Goal: Information Seeking & Learning: Find specific fact

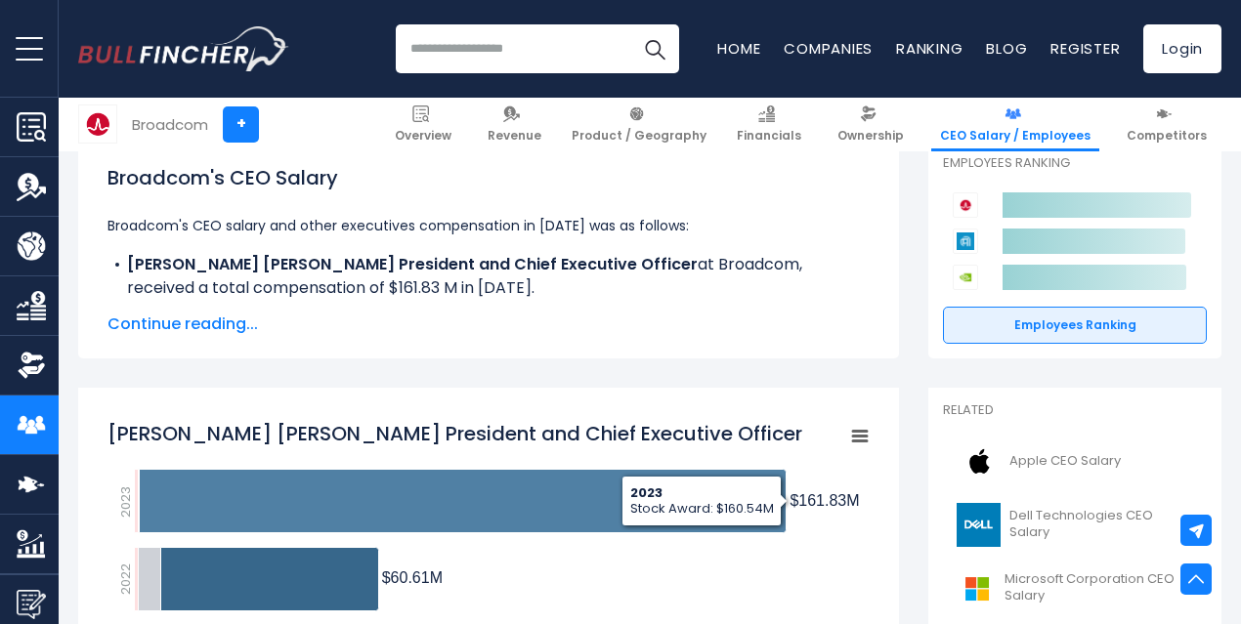
scroll to position [295, 0]
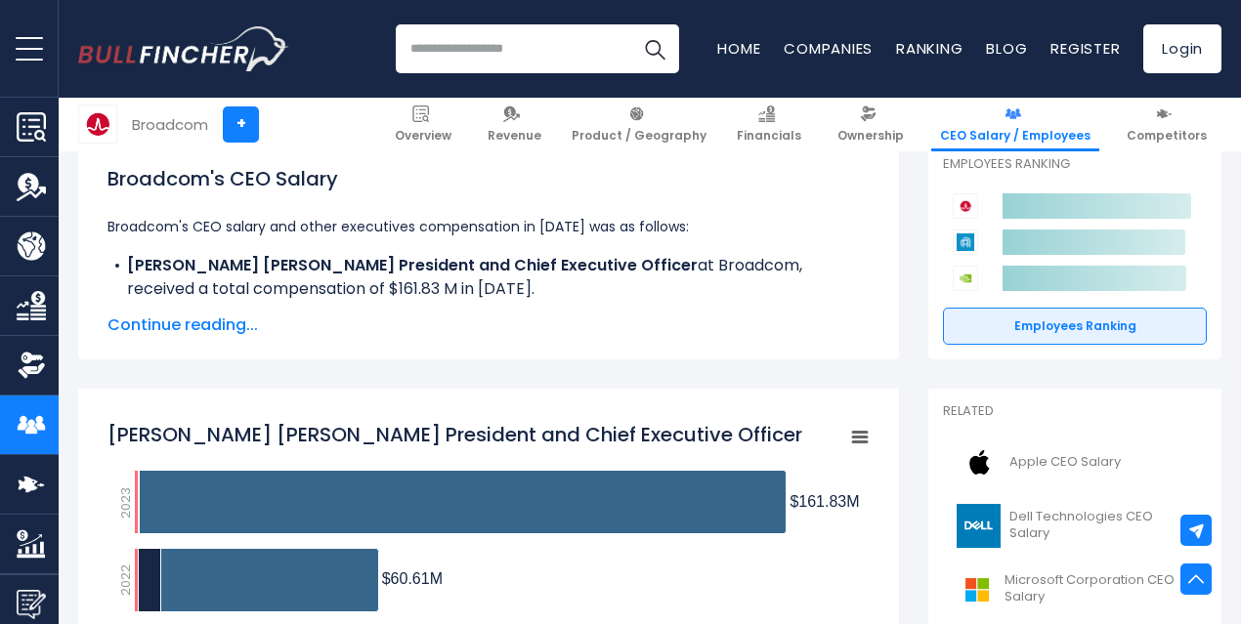
click at [174, 321] on span "Continue reading..." at bounding box center [488, 325] width 762 height 23
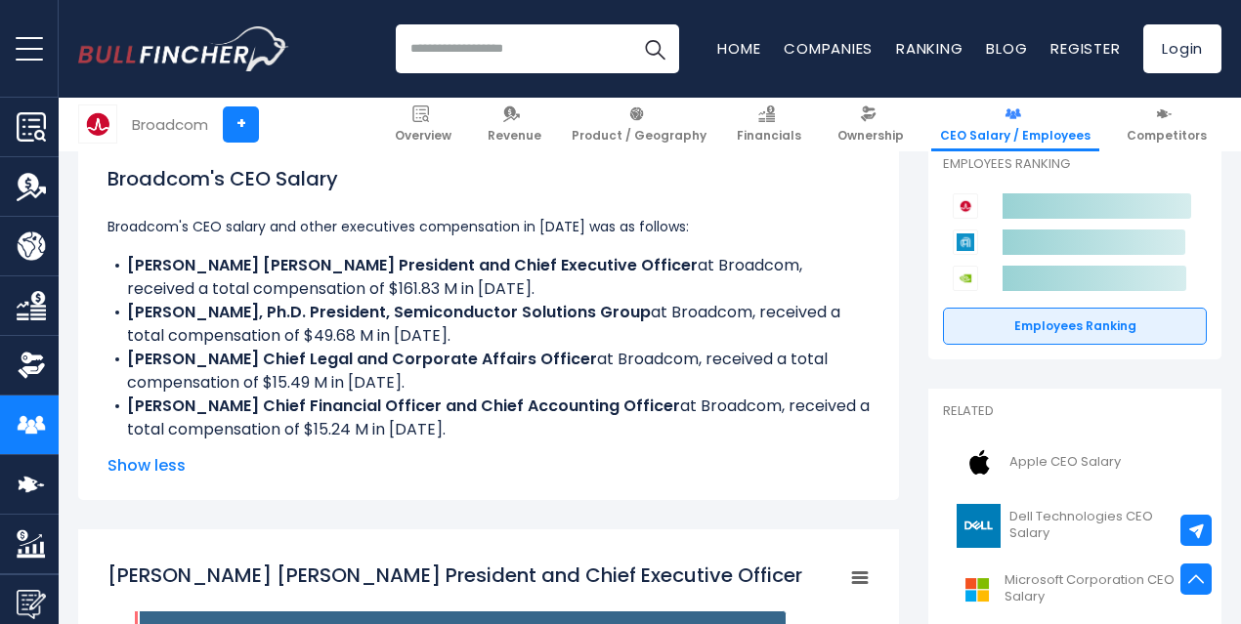
click at [370, 429] on li "[PERSON_NAME] Chief Financial Officer and Chief Accounting Officer at Broadcom,…" at bounding box center [488, 418] width 762 height 47
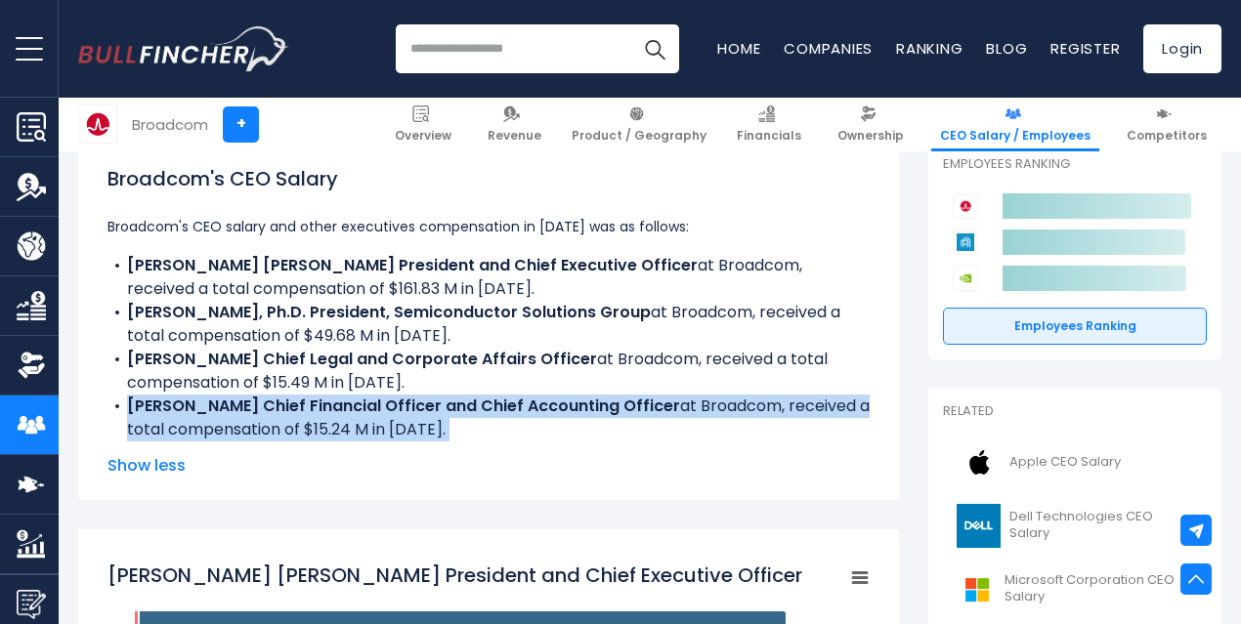
click at [370, 429] on li "[PERSON_NAME] Chief Financial Officer and Chief Accounting Officer at Broadcom,…" at bounding box center [488, 418] width 762 height 47
click at [352, 429] on li "[PERSON_NAME] Chief Financial Officer and Chief Accounting Officer at Broadcom,…" at bounding box center [488, 418] width 762 height 47
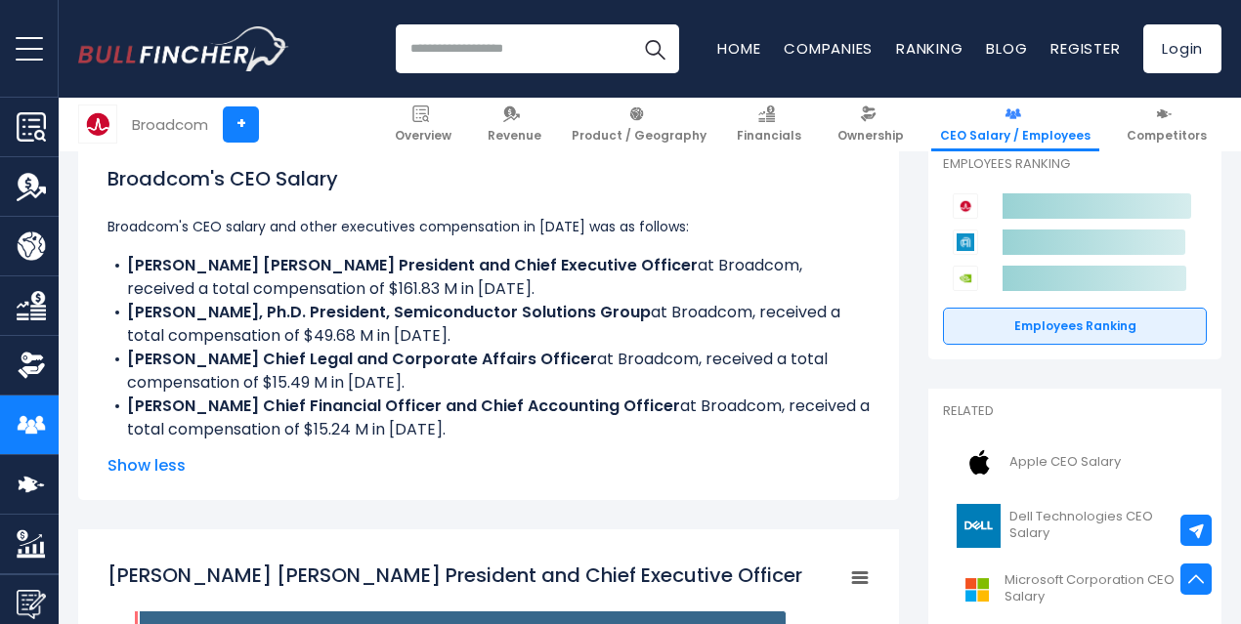
click at [351, 385] on li "[PERSON_NAME] Chief Legal and Corporate Affairs Officer at Broadcom, received a…" at bounding box center [488, 371] width 762 height 47
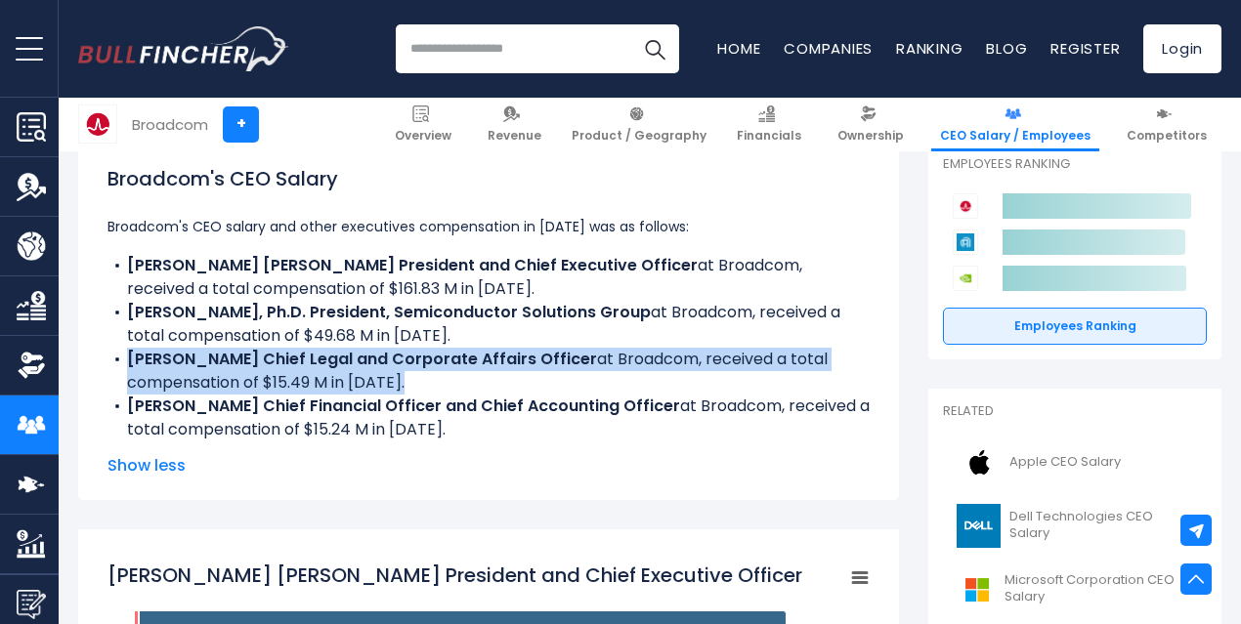
click at [351, 385] on li "[PERSON_NAME] Chief Legal and Corporate Affairs Officer at Broadcom, received a…" at bounding box center [488, 371] width 762 height 47
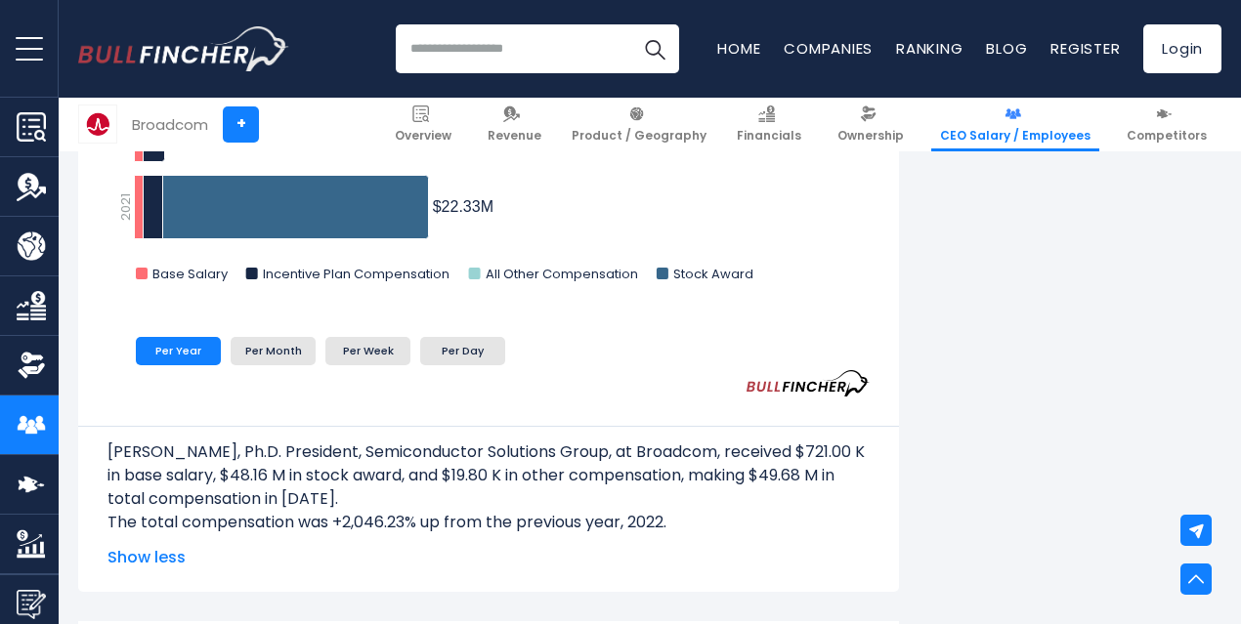
scroll to position [1428, 0]
